Goal: Task Accomplishment & Management: Manage account settings

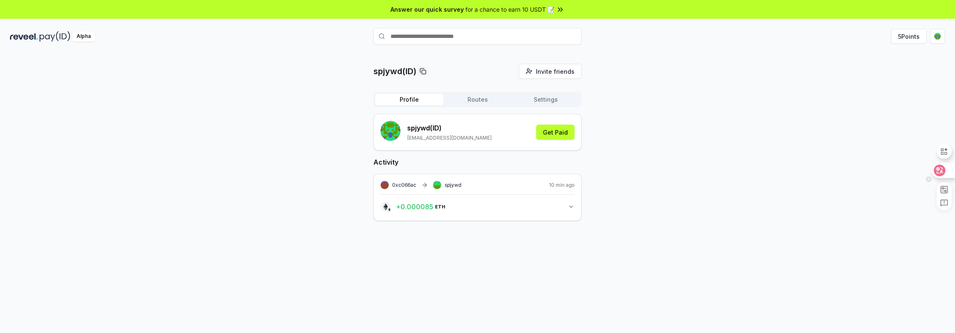
click at [937, 168] on icon at bounding box center [939, 170] width 7 height 7
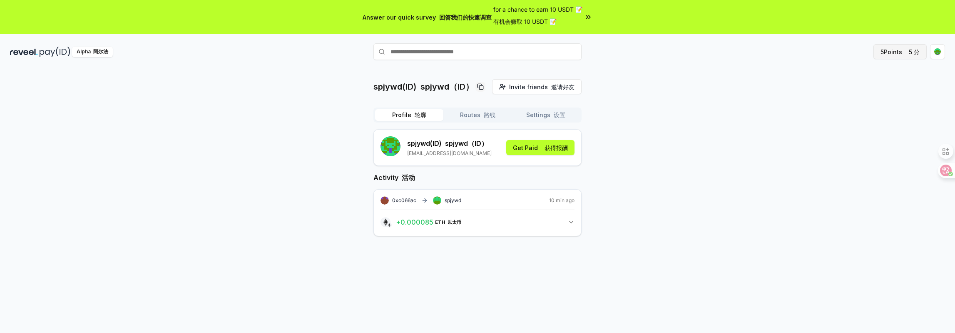
click at [898, 53] on button "5 Points 5 分" at bounding box center [899, 51] width 53 height 15
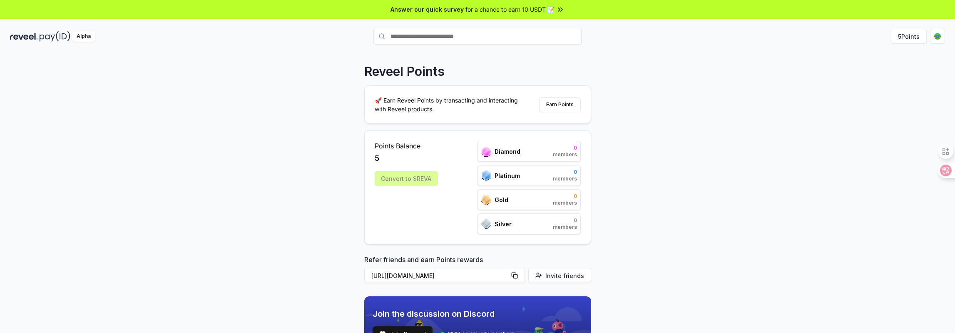
click at [525, 153] on div "Diamond 0 members" at bounding box center [528, 151] width 103 height 21
click at [942, 172] on icon at bounding box center [939, 170] width 7 height 7
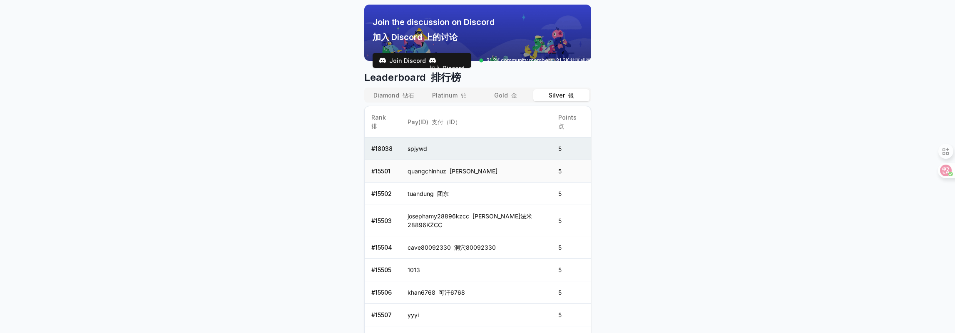
scroll to position [383, 0]
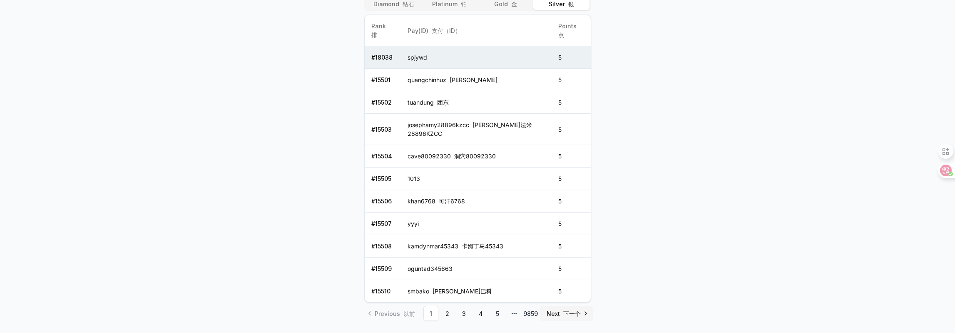
click at [553, 309] on span "Next 下一个" at bounding box center [564, 313] width 34 height 9
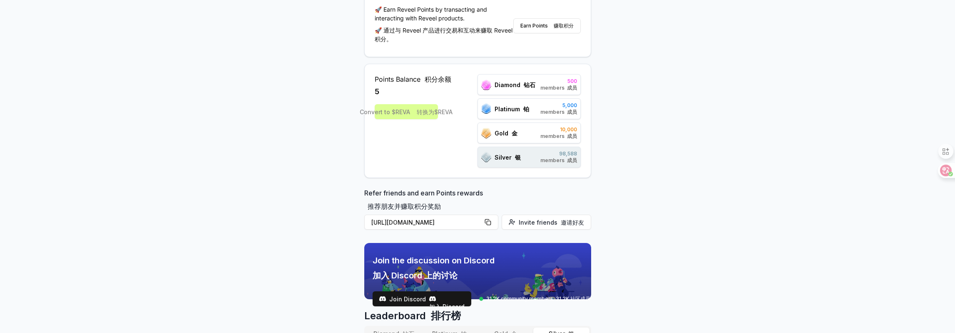
scroll to position [0, 0]
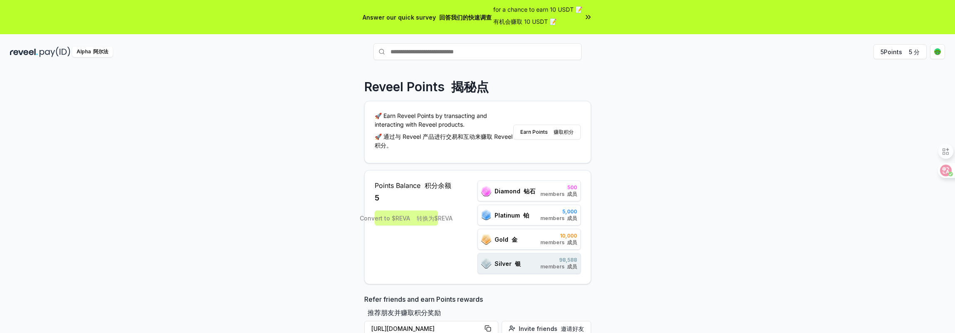
click at [407, 217] on div "Convert to $REVA 转换为$REVA" at bounding box center [413, 217] width 77 height 15
click at [546, 132] on button "Earn Points 赚取积分" at bounding box center [546, 131] width 67 height 15
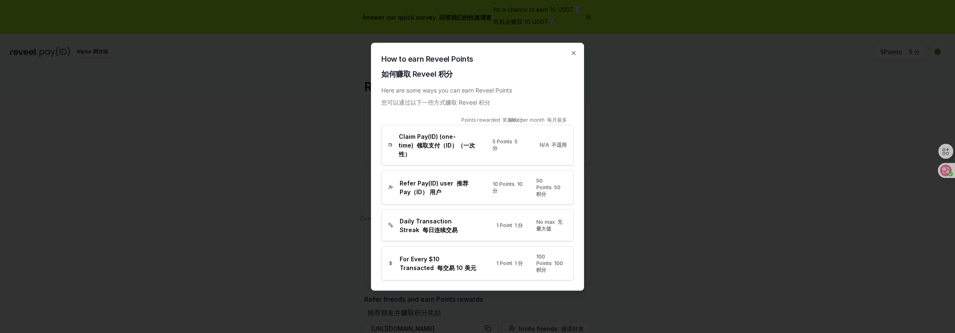
click at [499, 144] on span "5 Points 5 分" at bounding box center [507, 144] width 30 height 13
click at [495, 180] on span "10 Points 10 分" at bounding box center [507, 186] width 30 height 13
click at [500, 221] on span "1 Point 1 分" at bounding box center [509, 224] width 27 height 7
click at [574, 55] on icon "button" at bounding box center [573, 52] width 3 height 3
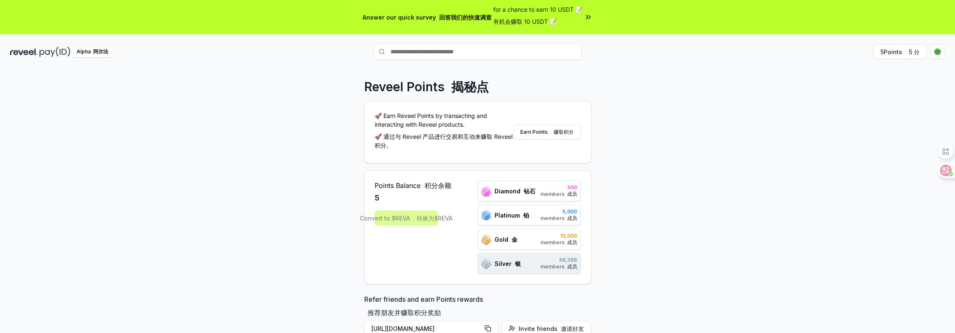
click at [37, 52] on img at bounding box center [24, 52] width 28 height 10
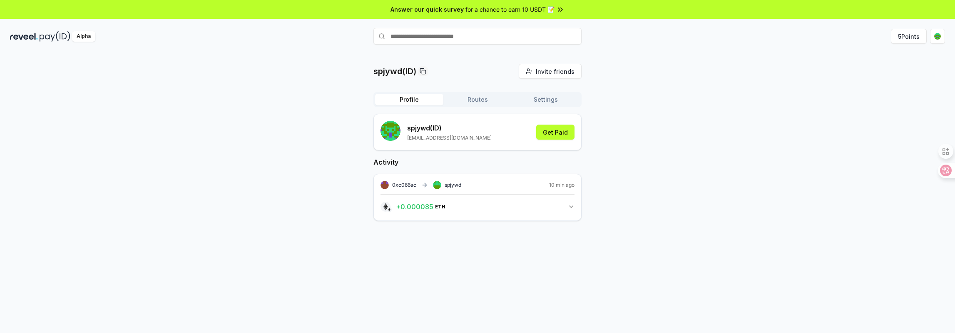
click at [574, 206] on icon "button" at bounding box center [571, 206] width 7 height 7
click at [940, 168] on icon at bounding box center [939, 170] width 7 height 7
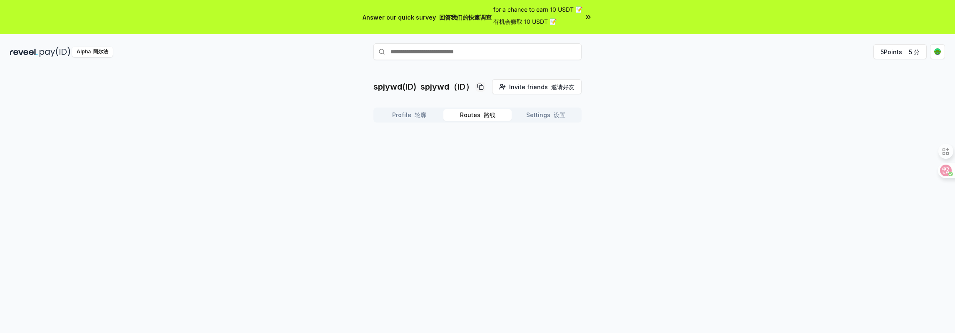
click at [467, 113] on button "Routes 路线" at bounding box center [477, 115] width 68 height 12
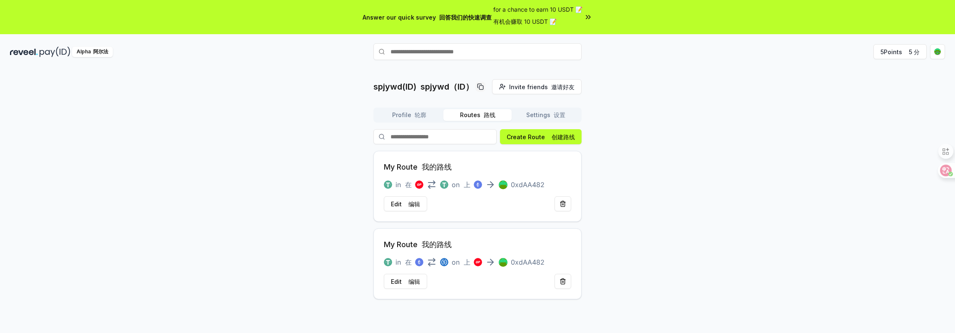
click at [550, 117] on font "button" at bounding box center [551, 114] width 3 height 7
